Goal: Transaction & Acquisition: Purchase product/service

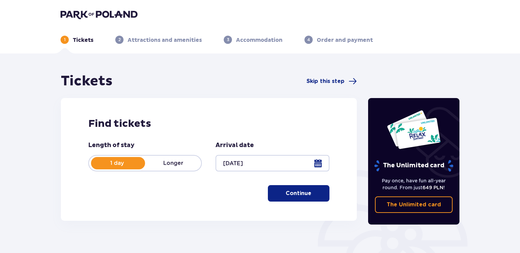
click at [178, 164] on p "Longer" at bounding box center [173, 163] width 56 height 8
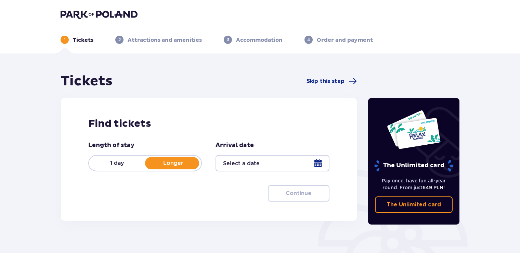
click at [119, 161] on p "1 day" at bounding box center [117, 163] width 56 height 8
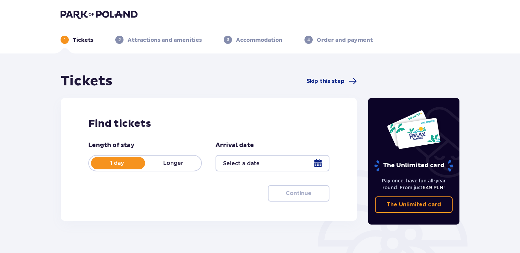
click at [314, 162] on div at bounding box center [273, 163] width 114 height 16
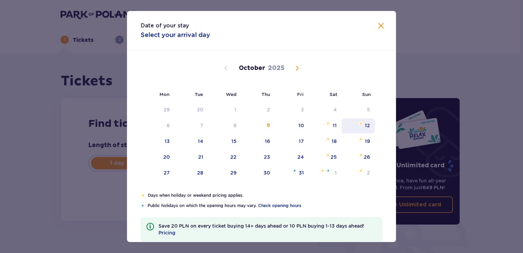
click at [361, 121] on img "Sunday, October 12, 2025" at bounding box center [361, 123] width 4 height 4
type input "12.10.25"
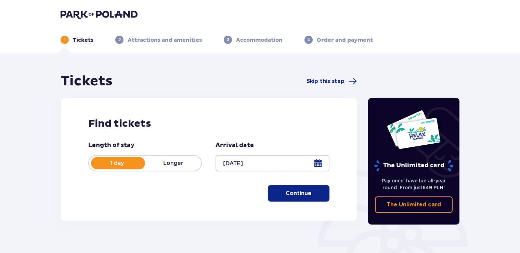
click at [286, 192] on p "Continue" at bounding box center [299, 193] width 26 height 8
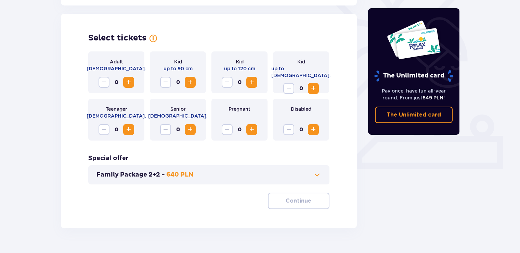
scroll to position [190, 0]
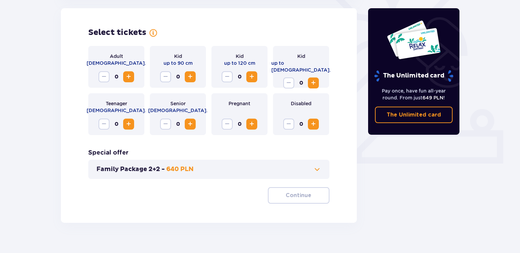
click at [130, 77] on span "Increase" at bounding box center [129, 77] width 8 height 8
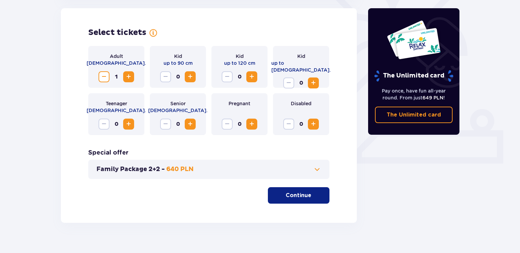
click at [130, 78] on span "Increase" at bounding box center [129, 77] width 8 height 8
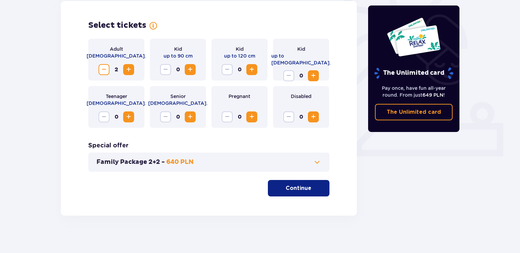
scroll to position [201, 0]
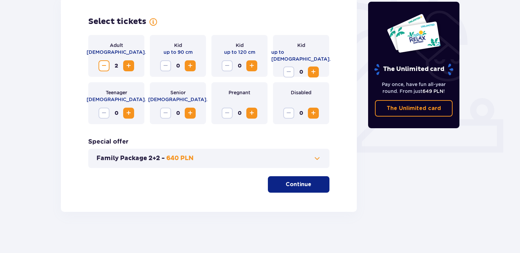
click at [286, 180] on p "Continue" at bounding box center [299, 184] width 26 height 8
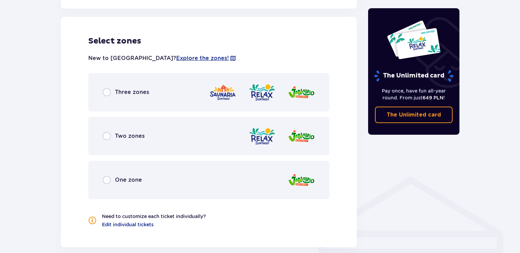
scroll to position [380, 0]
click at [107, 92] on input "radio" at bounding box center [107, 92] width 8 height 8
radio input "true"
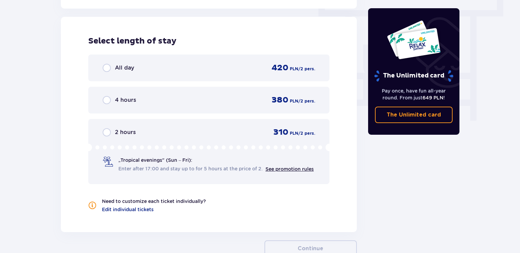
scroll to position [618, 0]
click at [173, 97] on div "4 hours 380 PLN / 2 pers." at bounding box center [209, 99] width 213 height 10
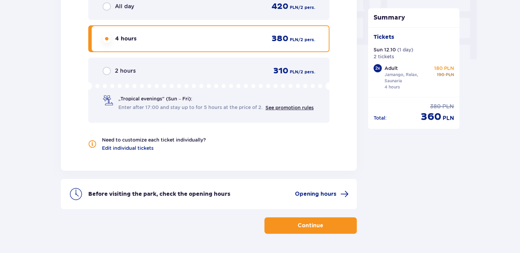
scroll to position [700, 0]
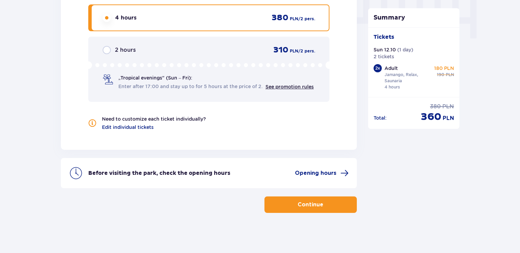
click at [310, 204] on p "Continue" at bounding box center [311, 205] width 26 height 8
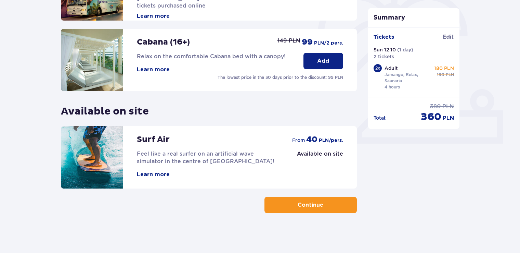
scroll to position [211, 0]
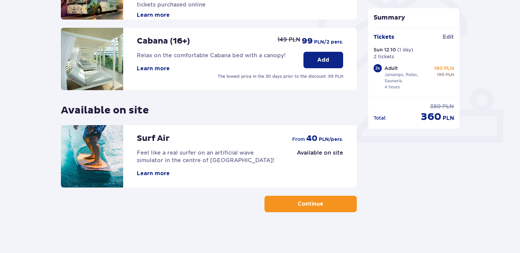
click at [320, 199] on button "Continue" at bounding box center [311, 203] width 92 height 16
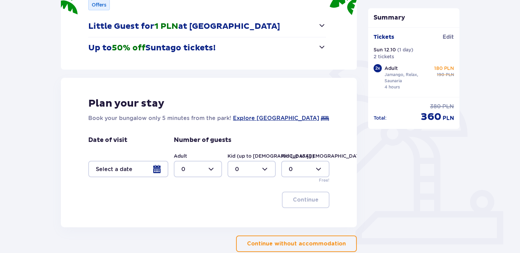
scroll to position [137, 0]
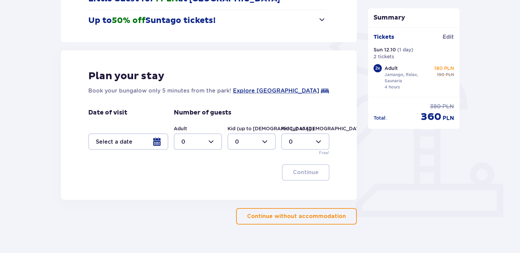
click at [283, 216] on p "Continue without accommodation" at bounding box center [296, 216] width 99 height 8
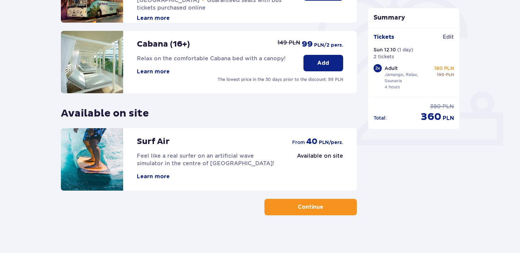
scroll to position [211, 0]
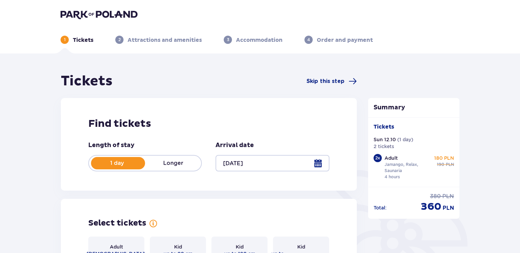
click at [319, 162] on div at bounding box center [273, 163] width 114 height 16
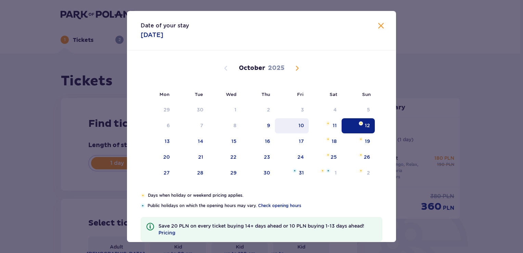
click at [301, 121] on div "10" at bounding box center [292, 125] width 34 height 15
type input "[DATE]"
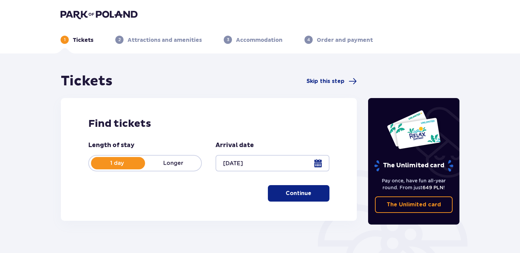
click at [290, 195] on p "Continue" at bounding box center [299, 193] width 26 height 8
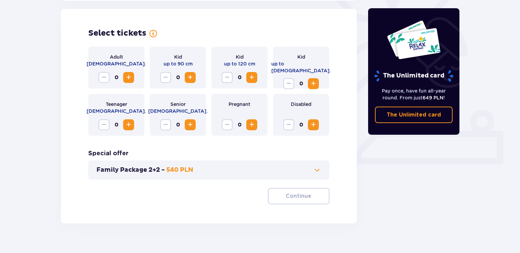
scroll to position [190, 0]
click at [129, 79] on span "Increase" at bounding box center [129, 77] width 8 height 8
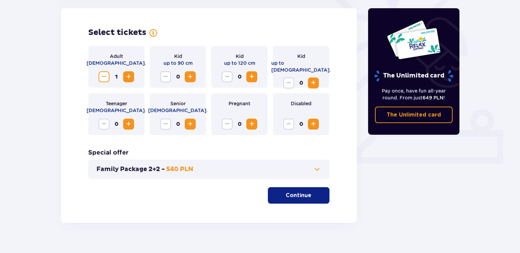
click at [132, 76] on span "Increase" at bounding box center [129, 77] width 8 height 8
click at [287, 198] on p "Continue" at bounding box center [299, 195] width 26 height 8
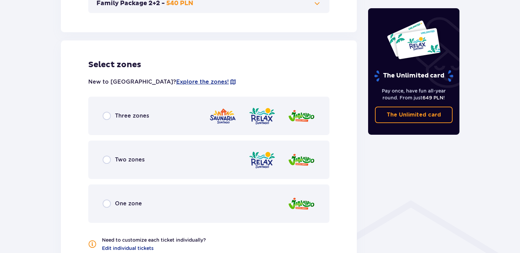
scroll to position [380, 0]
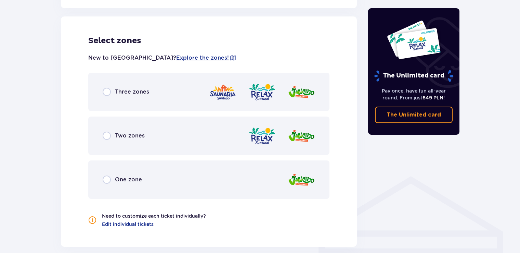
click at [152, 91] on div "Three zones" at bounding box center [208, 92] width 241 height 38
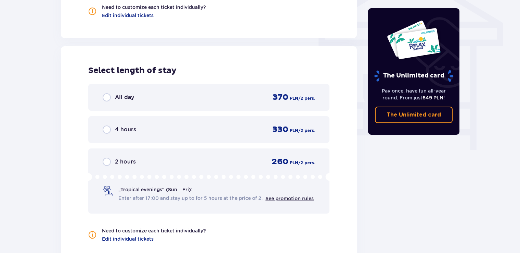
scroll to position [618, 0]
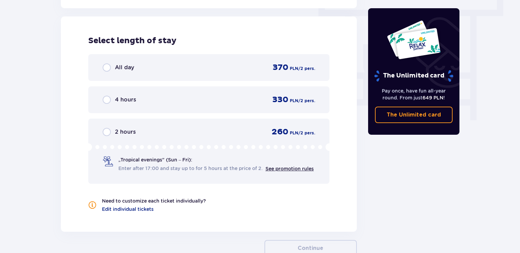
click at [192, 99] on div "4 hours 330 PLN / 2 pers." at bounding box center [209, 99] width 213 height 10
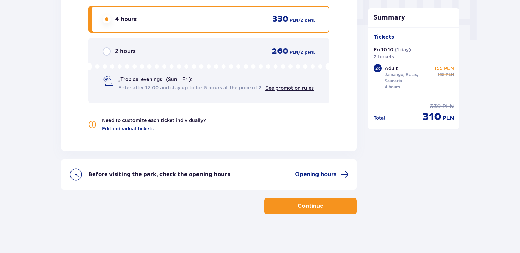
scroll to position [700, 0]
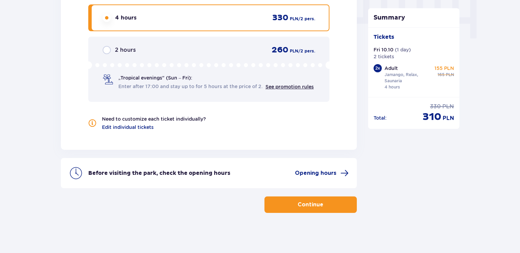
click at [325, 203] on span "button" at bounding box center [325, 204] width 8 height 8
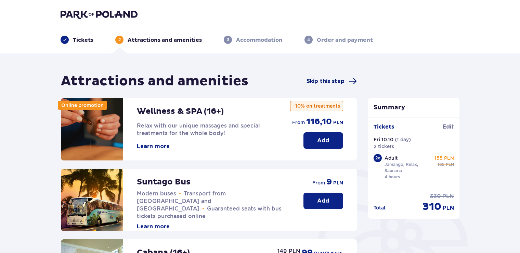
click at [336, 81] on span "Skip this step" at bounding box center [326, 81] width 38 height 8
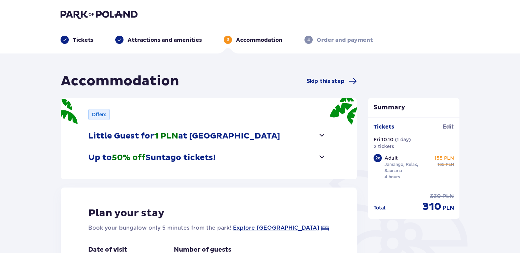
click at [322, 90] on div "Accommodation Skip this step Offers Little Guest for 1 PLN at Suntago Village N…" at bounding box center [209, 217] width 296 height 289
click at [322, 82] on span "Skip this step" at bounding box center [326, 81] width 38 height 8
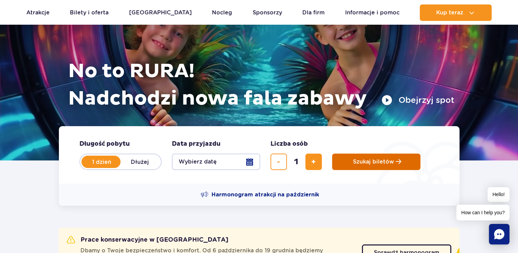
scroll to position [68, 0]
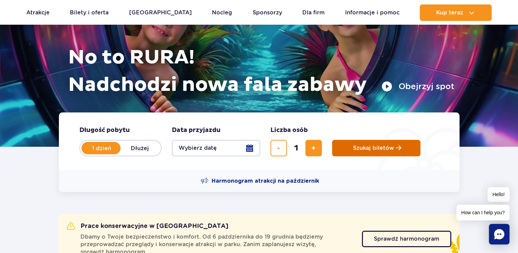
click at [352, 151] on button "Szukaj biletów" at bounding box center [376, 148] width 88 height 16
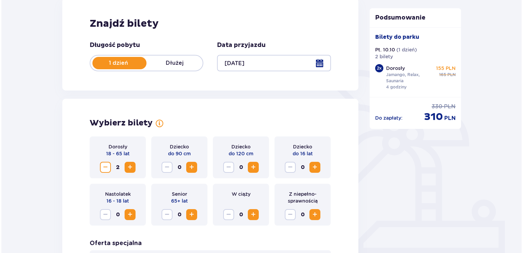
scroll to position [103, 0]
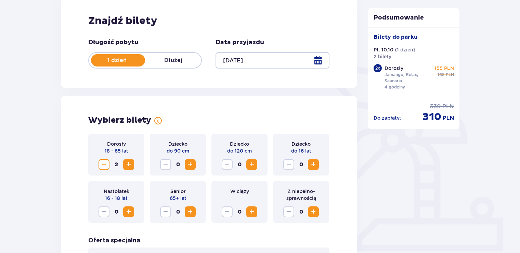
click at [105, 164] on span "Zmniejsz" at bounding box center [104, 164] width 8 height 8
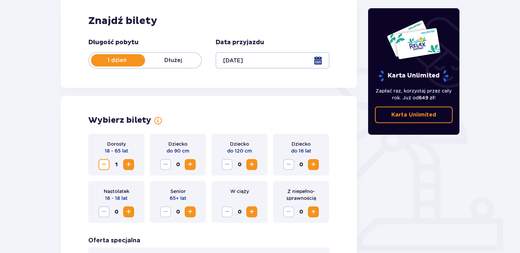
click at [105, 164] on span "Zmniejsz" at bounding box center [104, 164] width 8 height 8
click at [315, 58] on div at bounding box center [273, 60] width 114 height 16
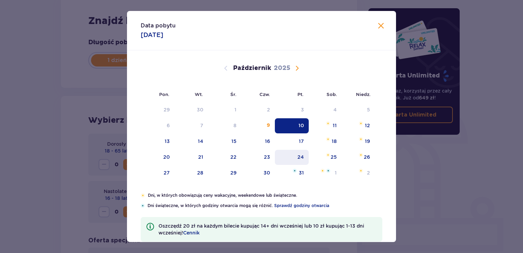
click at [297, 157] on div "24" at bounding box center [300, 156] width 7 height 7
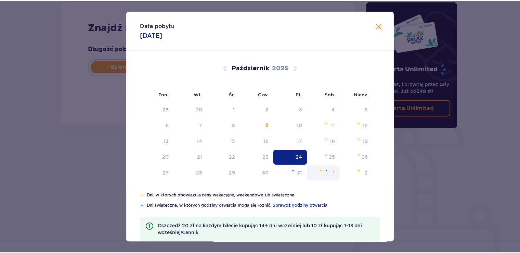
scroll to position [96, 0]
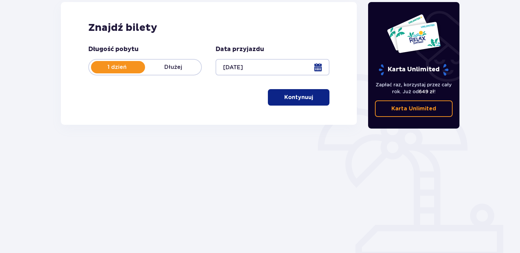
click at [314, 63] on div at bounding box center [273, 67] width 114 height 16
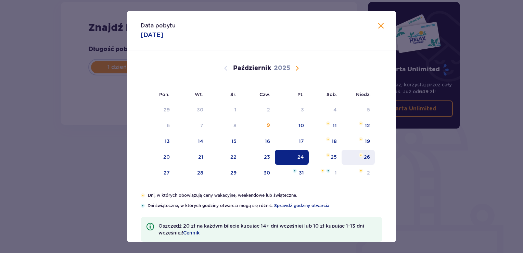
click at [356, 154] on div "26" at bounding box center [358, 157] width 33 height 15
type input "[DATE]"
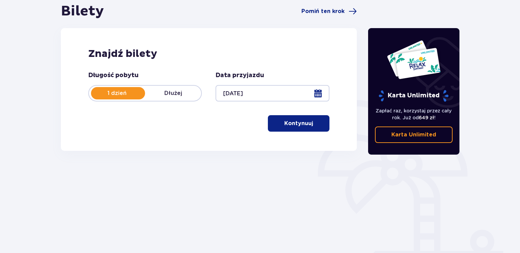
scroll to position [27, 0]
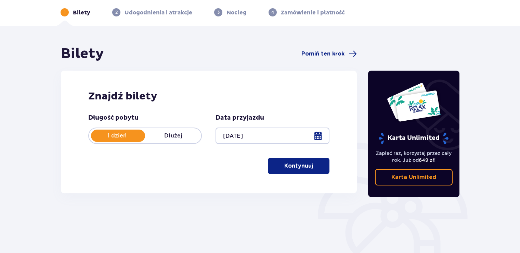
click at [305, 167] on p "Kontynuuj" at bounding box center [298, 166] width 29 height 8
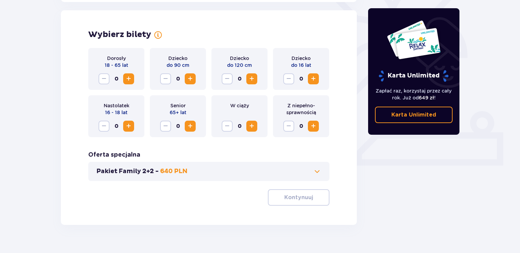
scroll to position [190, 0]
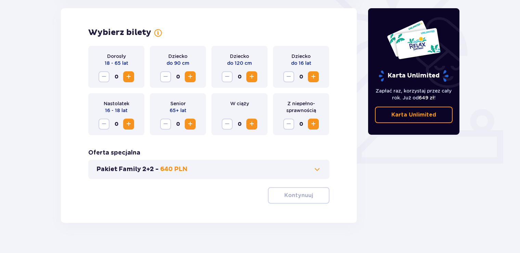
click at [128, 73] on span "Zwiększ" at bounding box center [129, 77] width 8 height 8
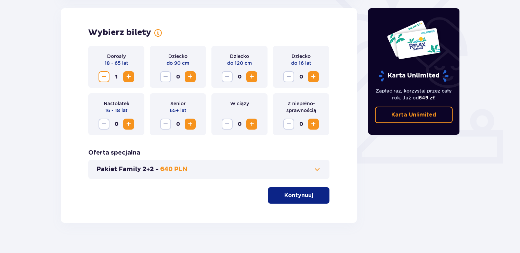
click at [128, 73] on span "Zwiększ" at bounding box center [129, 77] width 8 height 8
click at [287, 195] on p "Kontynuuj" at bounding box center [298, 195] width 29 height 8
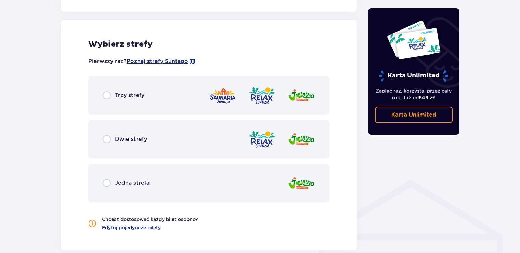
scroll to position [380, 0]
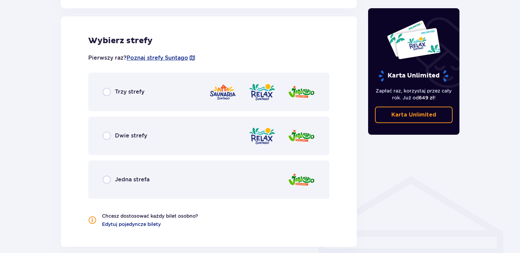
click at [173, 91] on div "Trzy strefy" at bounding box center [208, 92] width 241 height 38
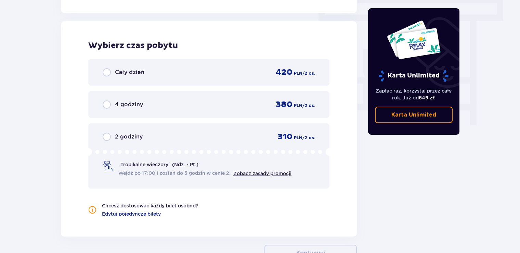
scroll to position [618, 0]
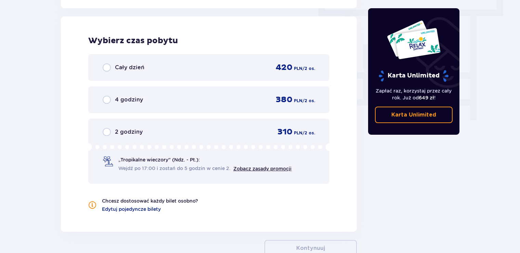
click at [207, 96] on div "4 godziny 380 PLN / 2 os." at bounding box center [209, 99] width 213 height 10
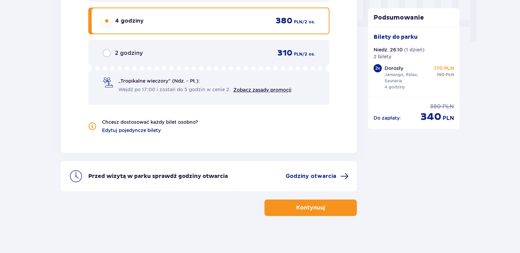
scroll to position [700, 0]
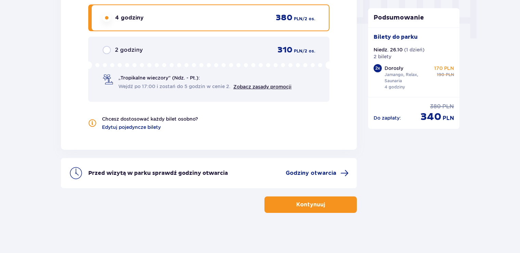
click at [244, 45] on div "2 godziny 310 PLN / 2 os." at bounding box center [209, 50] width 213 height 10
